Goal: Obtain resource: Obtain resource

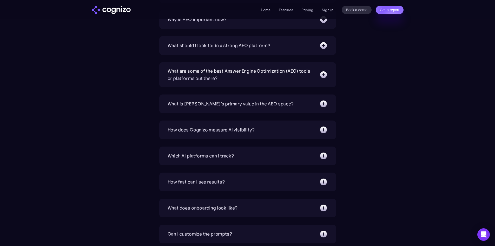
scroll to position [1195, 0]
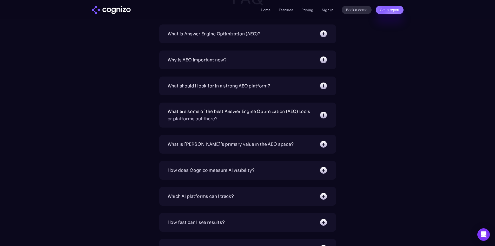
click at [231, 88] on div "What should I look for in a strong AEO platform?" at bounding box center [219, 85] width 103 height 7
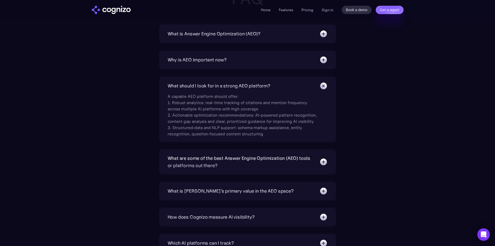
click at [202, 88] on div "What should I look for in a strong AEO platform?" at bounding box center [219, 85] width 103 height 7
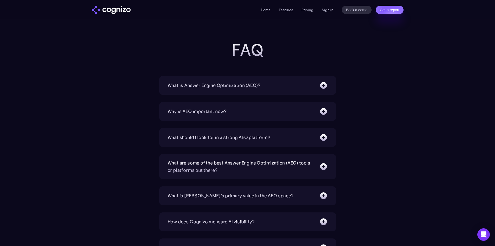
scroll to position [1143, 0]
click at [206, 103] on div "Why is AEO important now? With increasing reliance on generative AI chatbots fo…" at bounding box center [247, 111] width 177 height 19
click at [206, 108] on div "Why is AEO important now?" at bounding box center [248, 112] width 160 height 8
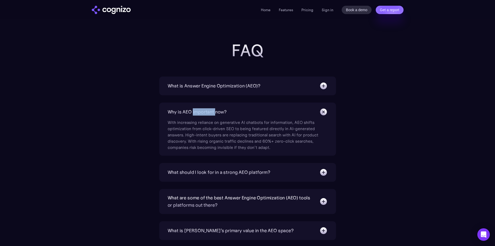
click at [206, 108] on div "Why is AEO important now?" at bounding box center [248, 112] width 160 height 8
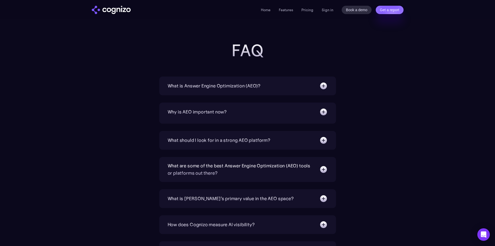
click at [206, 108] on div "Why is AEO important now?" at bounding box center [248, 112] width 160 height 8
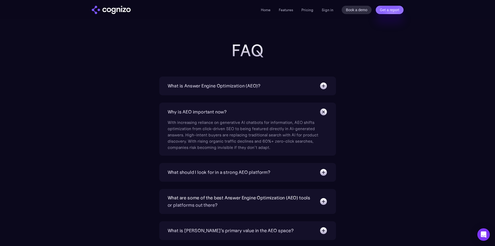
click at [160, 94] on div "What is Answer Engine Optimization (AEO)? AEO is a digital marketing strategy f…" at bounding box center [247, 85] width 177 height 19
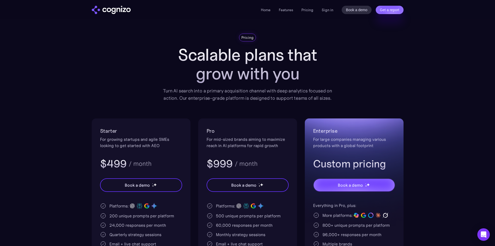
scroll to position [0, 0]
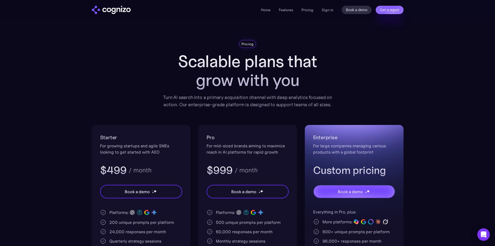
click at [221, 76] on h1 "Scalable plans that grow with you" at bounding box center [247, 70] width 177 height 37
drag, startPoint x: 221, startPoint y: 76, endPoint x: 226, endPoint y: 71, distance: 7.4
click at [221, 76] on h1 "Scalable plans that grow with you" at bounding box center [247, 70] width 177 height 37
click at [226, 71] on h1 "Scalable plans that grow with you" at bounding box center [247, 70] width 177 height 37
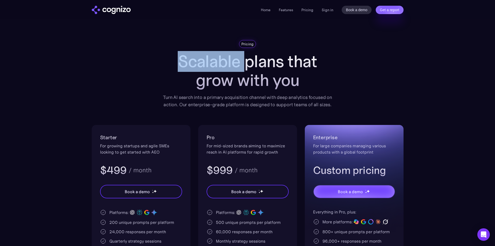
click at [226, 71] on h1 "Scalable plans that grow with you" at bounding box center [247, 70] width 177 height 37
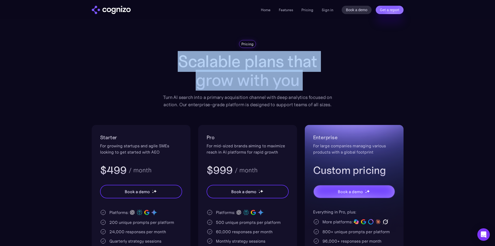
click at [226, 71] on h1 "Scalable plans that grow with you" at bounding box center [247, 70] width 177 height 37
click at [227, 79] on h1 "Scalable plans that grow with you" at bounding box center [247, 70] width 177 height 37
click at [225, 68] on h1 "Scalable plans that grow with you" at bounding box center [247, 70] width 177 height 37
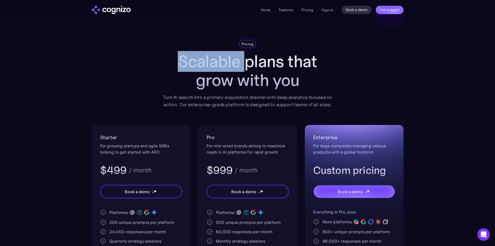
click at [225, 68] on h1 "Scalable plans that grow with you" at bounding box center [247, 70] width 177 height 37
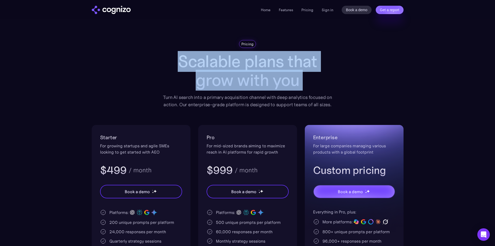
click at [225, 68] on h1 "Scalable plans that grow with you" at bounding box center [247, 70] width 177 height 37
click at [102, 10] on img "home" at bounding box center [111, 10] width 39 height 8
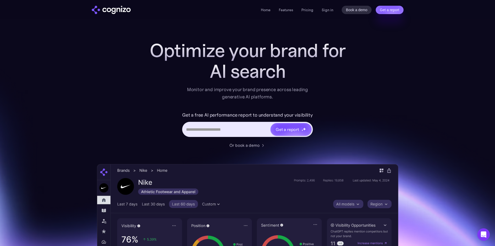
click at [249, 80] on div "AI search" at bounding box center [248, 71] width 208 height 21
click at [252, 81] on div "AI search" at bounding box center [248, 71] width 208 height 21
click at [314, 79] on div "AI sear" at bounding box center [248, 71] width 208 height 21
click at [314, 79] on div "AI" at bounding box center [248, 71] width 208 height 21
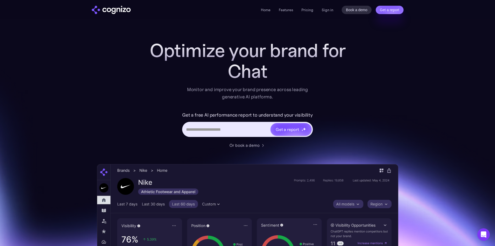
click at [266, 53] on h1 "Optimize your brand for" at bounding box center [248, 50] width 208 height 21
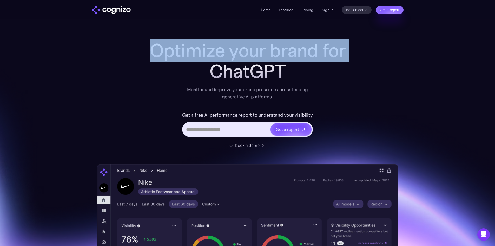
click at [266, 53] on h1 "Optimize your brand for" at bounding box center [248, 50] width 208 height 21
click at [215, 70] on div "ChatGPT" at bounding box center [248, 71] width 208 height 21
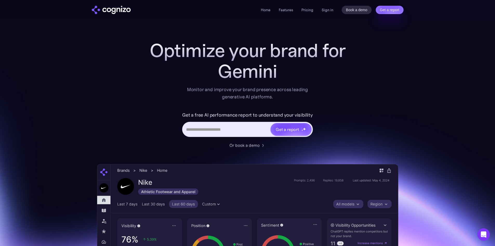
click at [184, 76] on div "Gemini" at bounding box center [248, 71] width 208 height 21
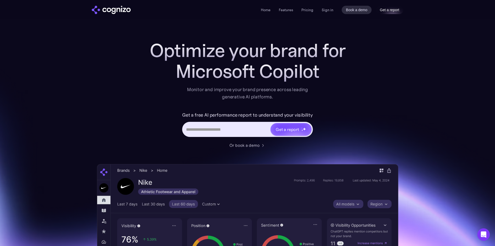
click at [392, 11] on link "Get a report" at bounding box center [390, 10] width 28 height 8
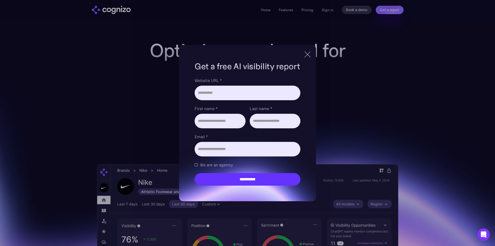
drag, startPoint x: 192, startPoint y: 68, endPoint x: 180, endPoint y: 69, distance: 12.0
click at [193, 69] on div "**********" at bounding box center [247, 123] width 137 height 156
click at [306, 57] on div at bounding box center [307, 54] width 9 height 9
